Goal: Information Seeking & Learning: Learn about a topic

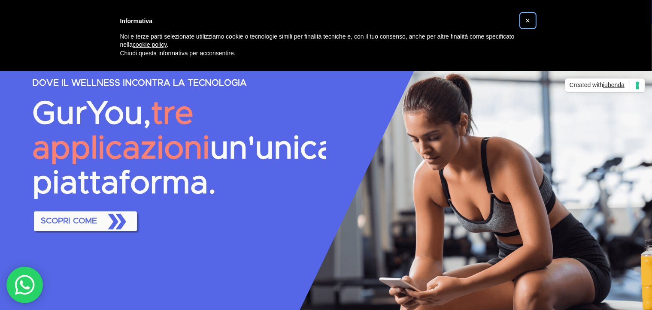
click at [529, 21] on span "×" at bounding box center [528, 20] width 5 height 9
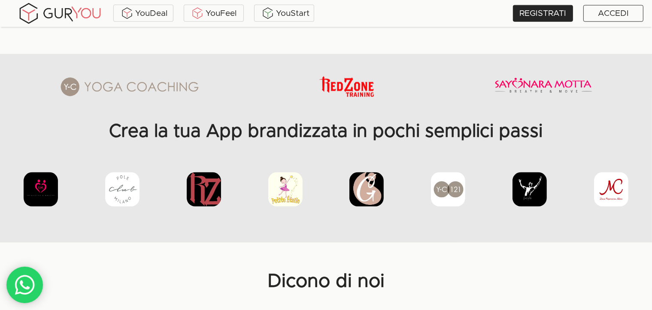
scroll to position [1159, 0]
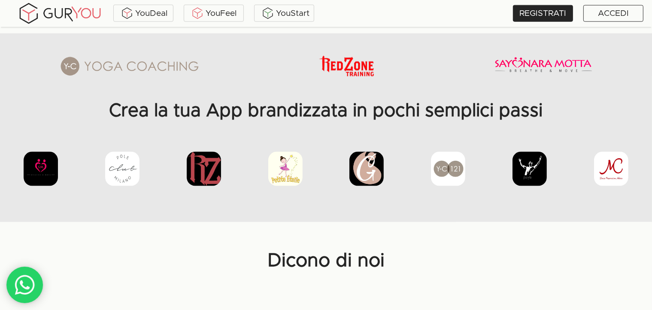
click at [202, 175] on img at bounding box center [204, 169] width 34 height 34
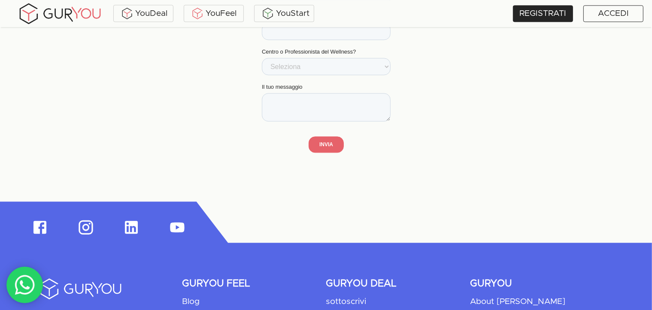
scroll to position [1946, 0]
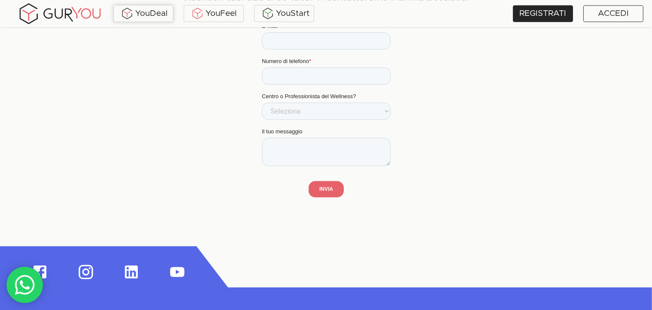
click at [159, 21] on div "YouDeal" at bounding box center [143, 13] width 60 height 17
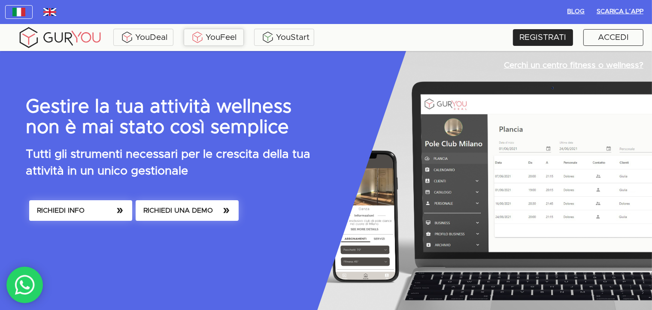
click at [216, 34] on div "YouFeel" at bounding box center [214, 37] width 56 height 13
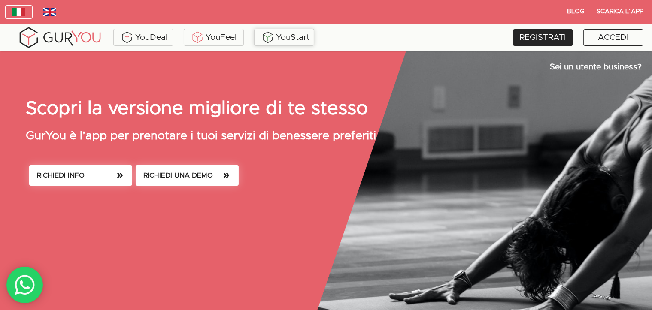
click at [292, 37] on div "YouStart" at bounding box center [284, 37] width 56 height 13
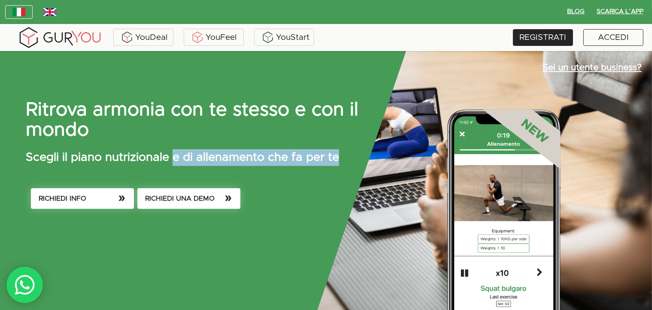
drag, startPoint x: 175, startPoint y: 161, endPoint x: 347, endPoint y: 157, distance: 171.8
click at [347, 157] on p "Scegli il piano nutrizionale e di allenamento che fa per te" at bounding box center [312, 157] width 572 height 17
click at [353, 157] on p "Scegli il piano nutrizionale e di allenamento che fa per te" at bounding box center [312, 157] width 572 height 17
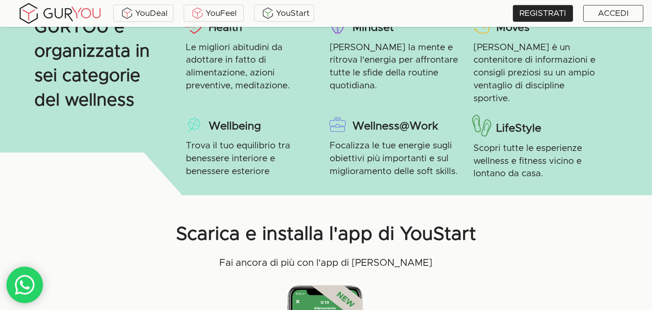
scroll to position [902, 0]
click at [222, 11] on div "YouFeel" at bounding box center [214, 13] width 56 height 13
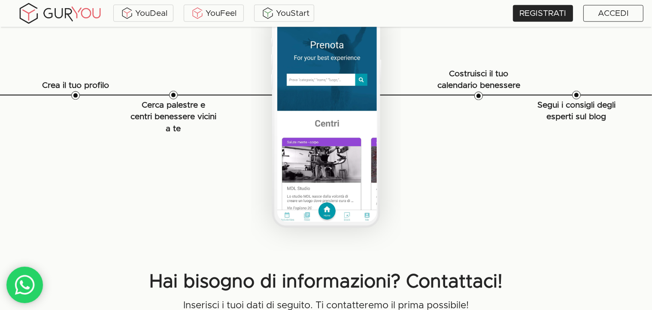
scroll to position [1331, 0]
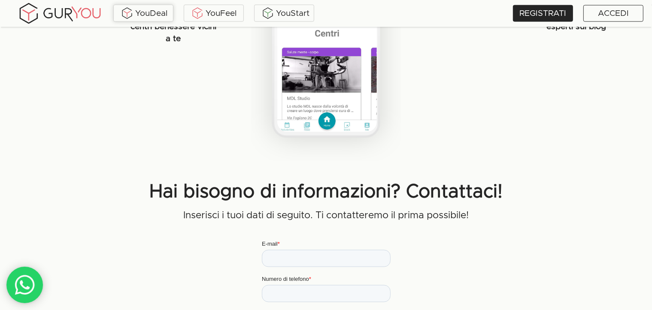
click at [158, 15] on div "YouDeal" at bounding box center [144, 13] width 56 height 13
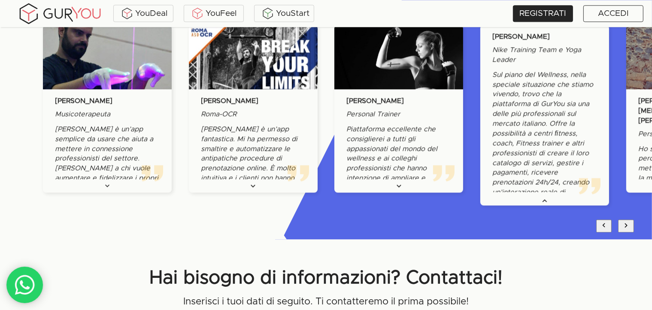
scroll to position [2233, 0]
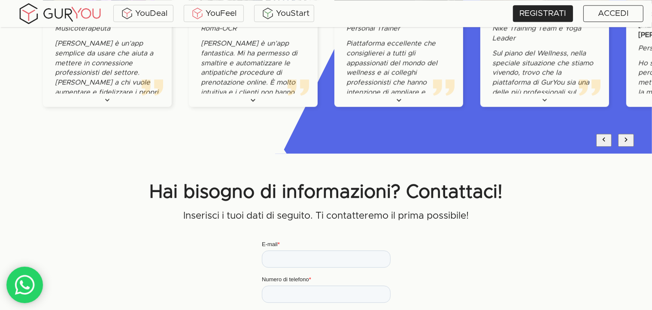
click at [627, 140] on icon "next" at bounding box center [626, 139] width 3 height 4
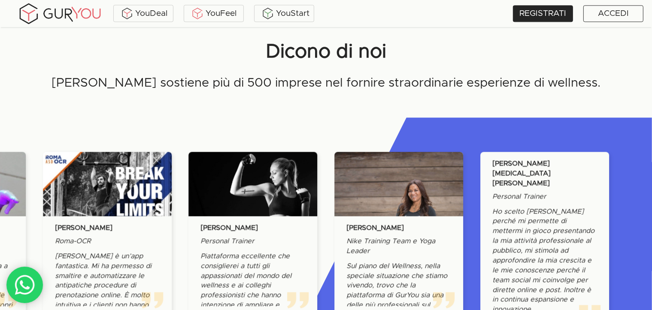
scroll to position [2018, 0]
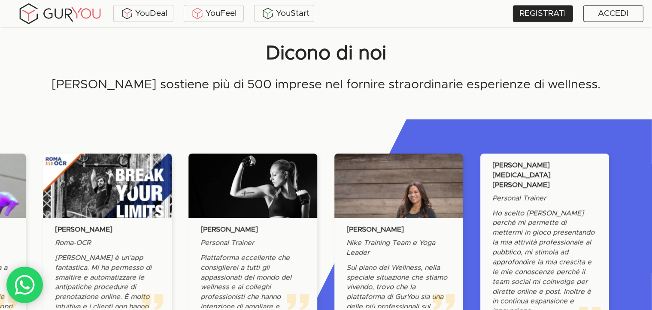
click at [534, 194] on p "Personal Trainer" at bounding box center [519, 199] width 54 height 10
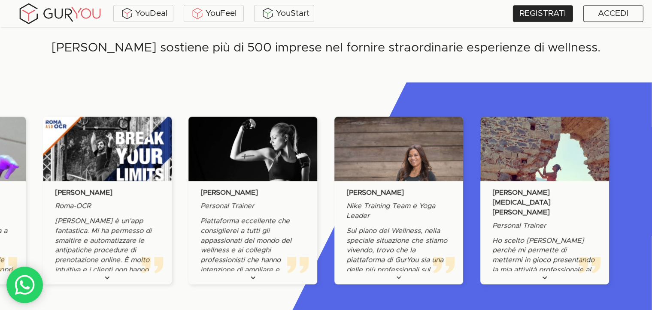
scroll to position [2104, 0]
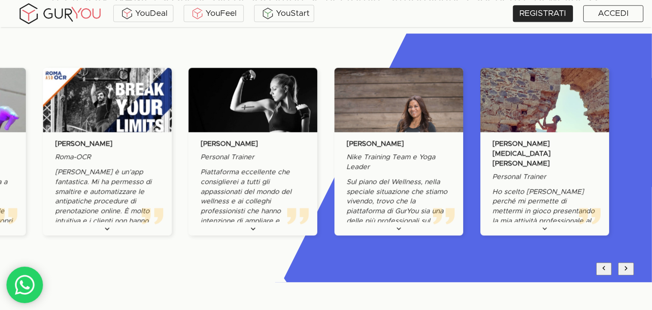
click at [628, 265] on icon "next" at bounding box center [626, 268] width 9 height 9
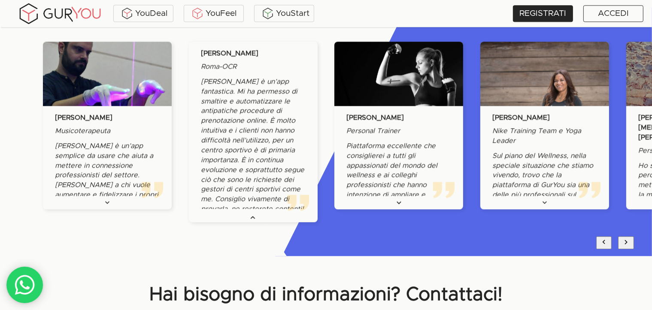
scroll to position [2190, 0]
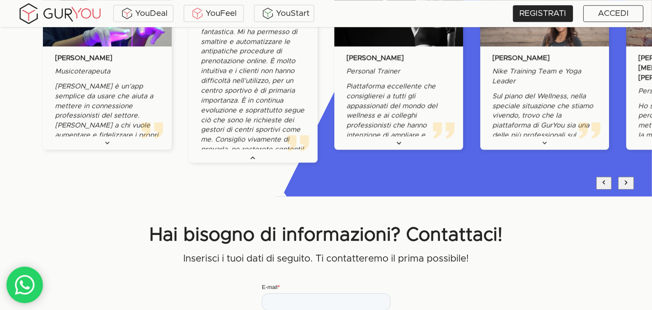
click at [252, 162] on icon "slide" at bounding box center [253, 158] width 9 height 9
click at [252, 159] on icon "slide" at bounding box center [253, 158] width 9 height 9
click at [254, 156] on icon "slide" at bounding box center [253, 158] width 9 height 9
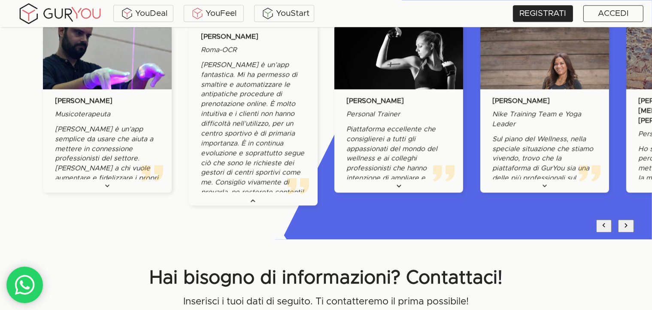
click at [263, 114] on p "[PERSON_NAME] è un’app fantastica. Mi ha permesso di smaltire e automatizzare l…" at bounding box center [253, 128] width 105 height 137
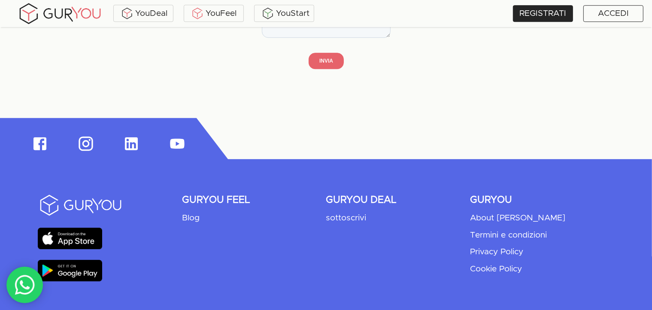
scroll to position [2581, 0]
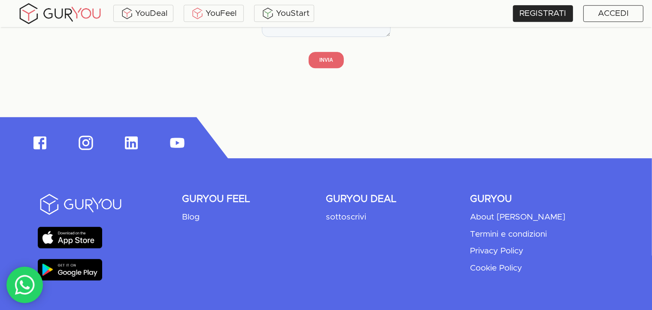
click at [194, 217] on p "Blog" at bounding box center [191, 218] width 18 height 12
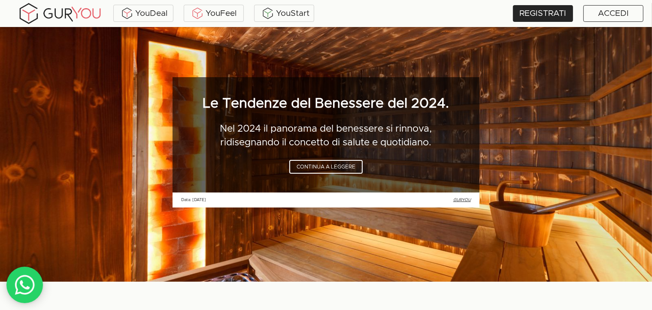
scroll to position [43, 0]
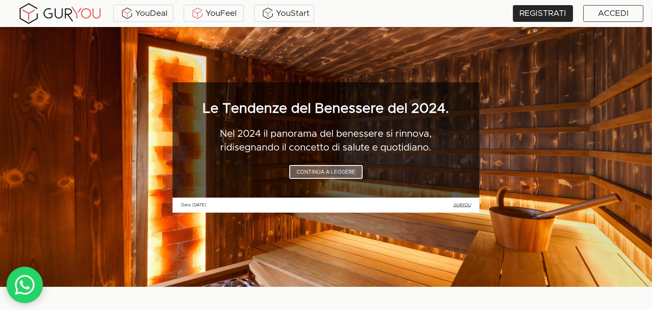
click at [354, 173] on span "Continua a leggere" at bounding box center [326, 172] width 59 height 9
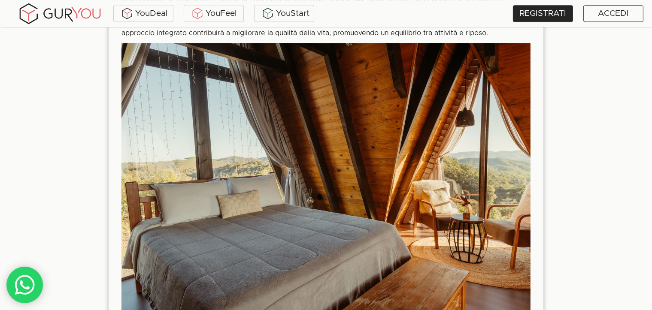
scroll to position [1954, 0]
